Goal: Information Seeking & Learning: Check status

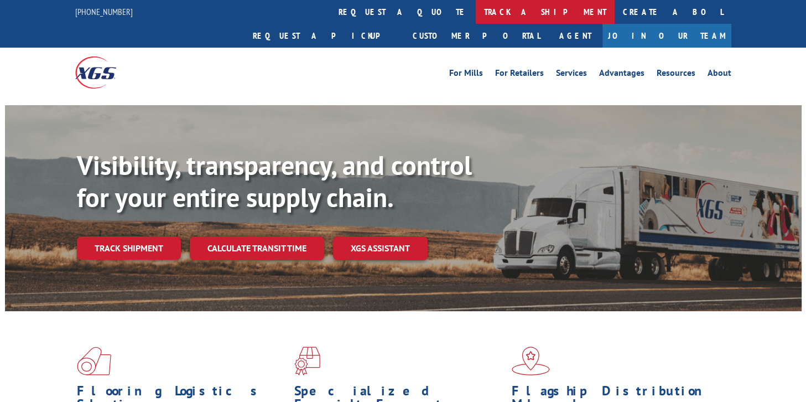
click at [476, 15] on link "track a shipment" at bounding box center [545, 12] width 139 height 24
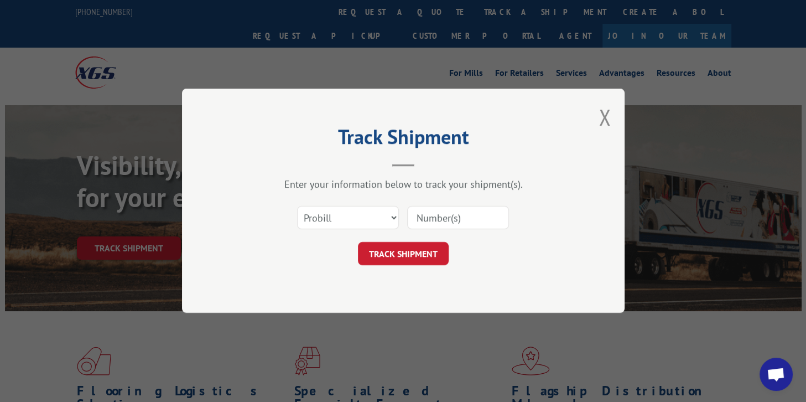
click at [439, 214] on input at bounding box center [458, 217] width 102 height 23
paste input "17596184"
type input "17596184"
click at [407, 253] on button "TRACK SHIPMENT" at bounding box center [403, 253] width 91 height 23
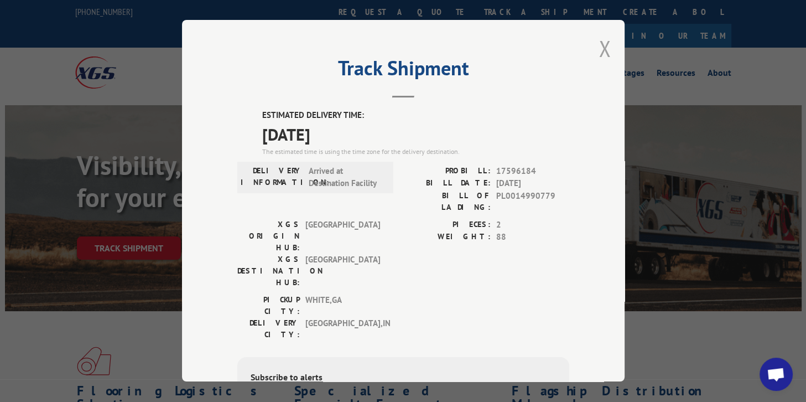
click at [598, 45] on button "Close modal" at bounding box center [604, 48] width 12 height 29
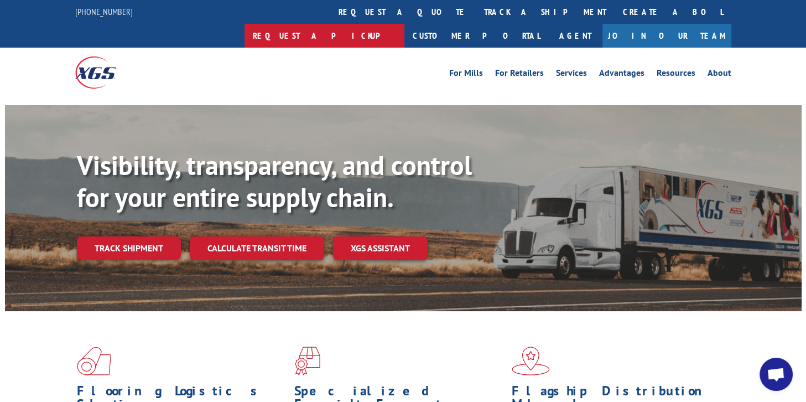
click at [404, 24] on link "Request a pickup" at bounding box center [324, 36] width 160 height 24
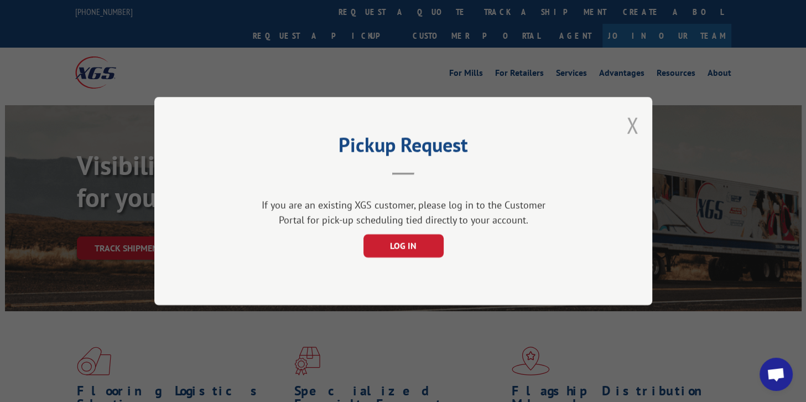
click at [637, 126] on button "Close modal" at bounding box center [632, 125] width 12 height 29
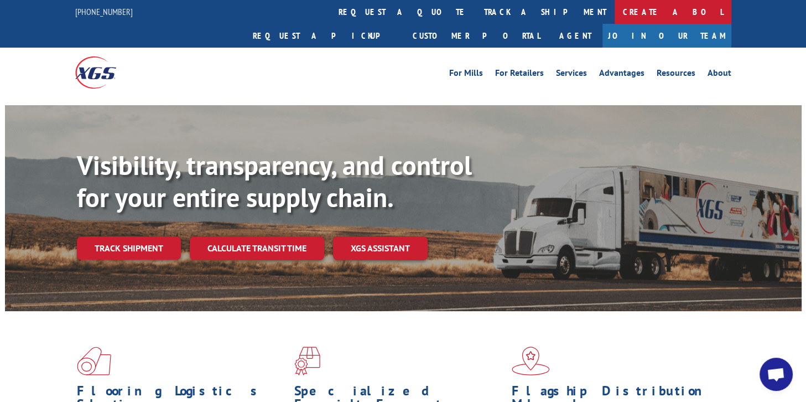
click at [615, 12] on link "Create a BOL" at bounding box center [673, 12] width 117 height 24
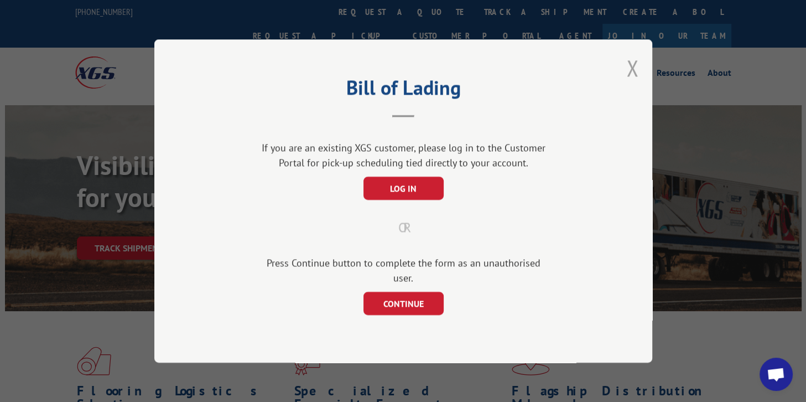
click at [626, 74] on button "Close modal" at bounding box center [632, 67] width 12 height 29
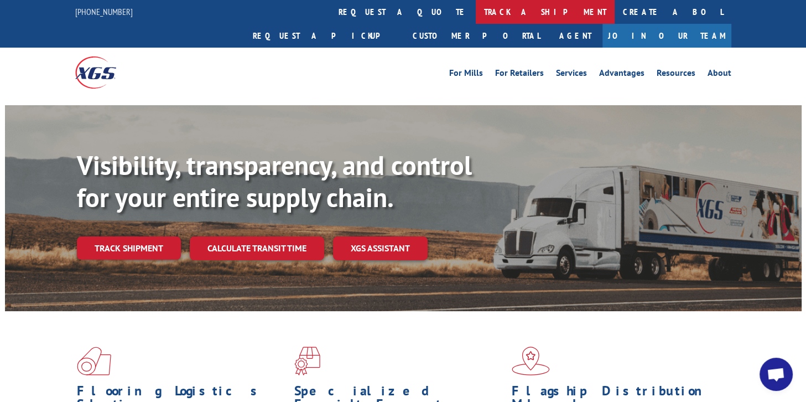
click at [476, 8] on link "track a shipment" at bounding box center [545, 12] width 139 height 24
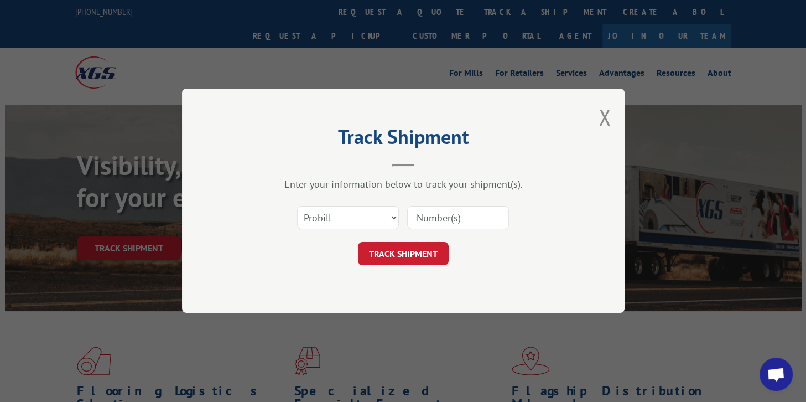
click at [443, 216] on input at bounding box center [458, 217] width 102 height 23
paste input "17596184"
type input "17596184"
click at [406, 258] on button "TRACK SHIPMENT" at bounding box center [403, 253] width 91 height 23
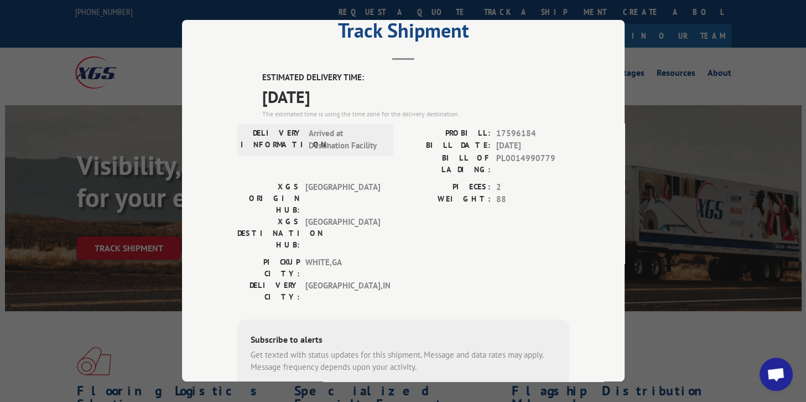
scroll to position [55, 0]
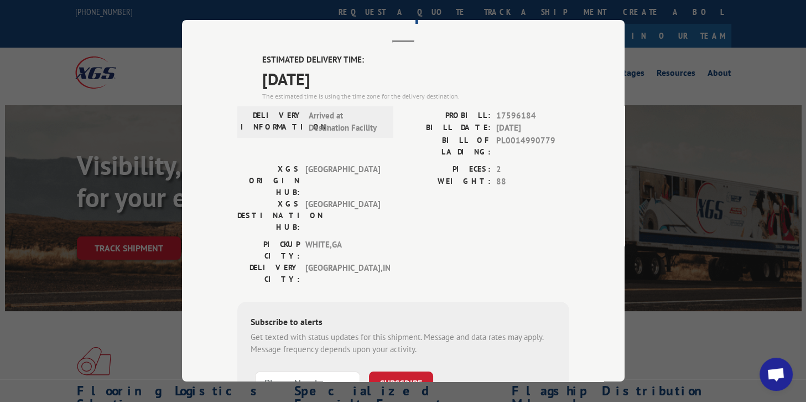
click at [495, 76] on span "[DATE]" at bounding box center [415, 78] width 307 height 25
